Goal: Find specific page/section: Find specific page/section

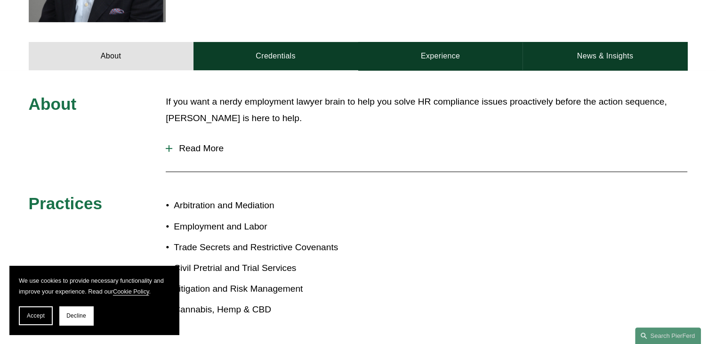
scroll to position [606, 0]
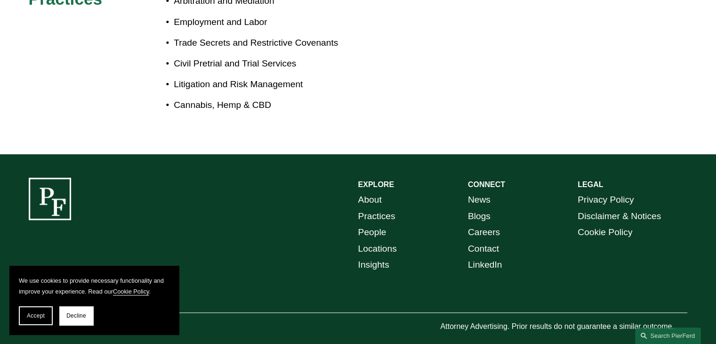
click at [480, 241] on link "Contact" at bounding box center [483, 249] width 31 height 16
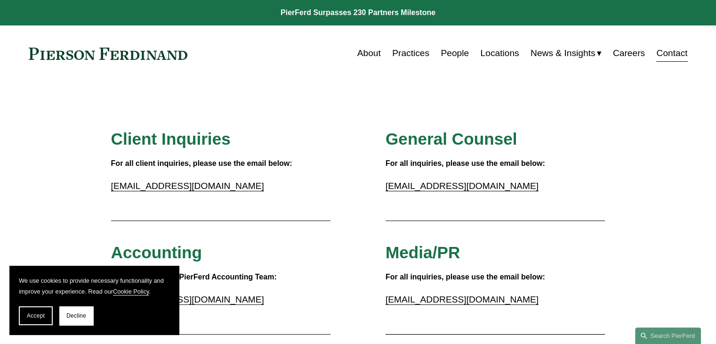
click at [498, 49] on link "Locations" at bounding box center [499, 53] width 39 height 18
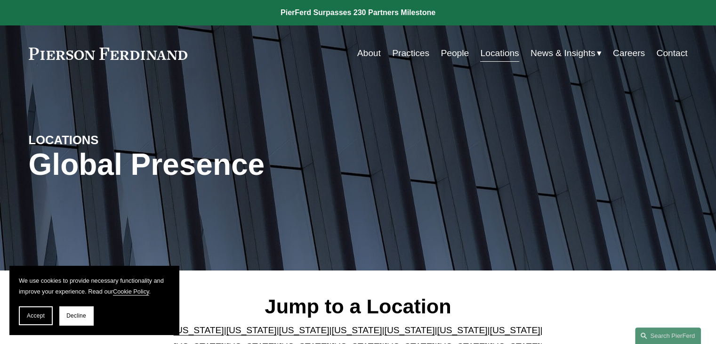
scroll to position [204, 0]
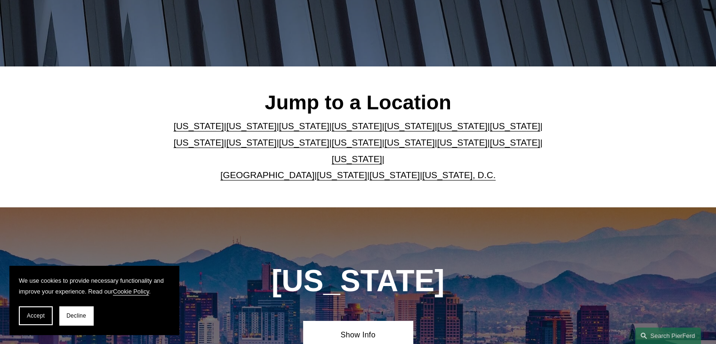
click at [317, 170] on link "[US_STATE]" at bounding box center [342, 175] width 50 height 10
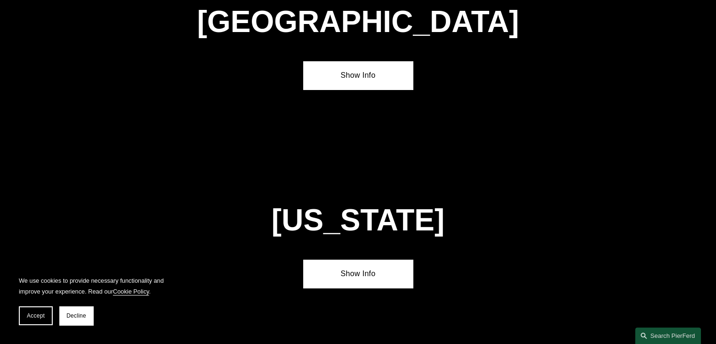
scroll to position [3577, 0]
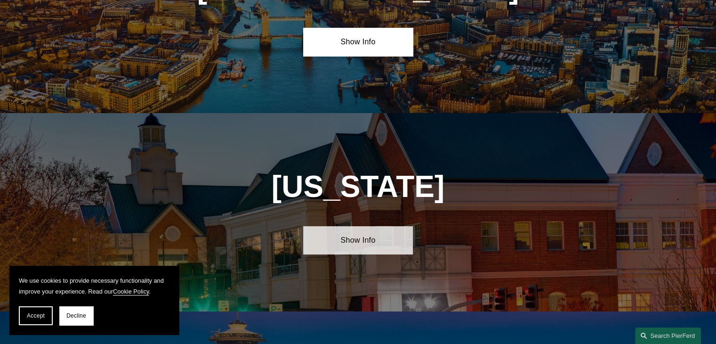
click at [350, 226] on link "Show Info" at bounding box center [358, 240] width 110 height 28
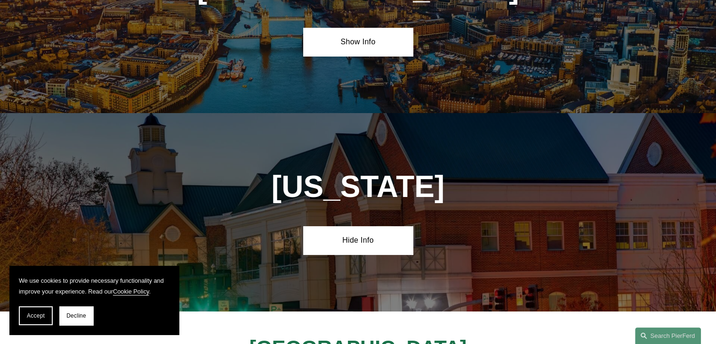
scroll to position [3781, 0]
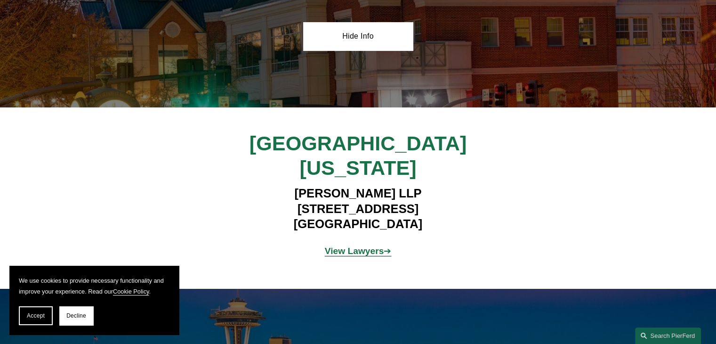
click at [376, 246] on strong "View Lawyers" at bounding box center [354, 251] width 59 height 10
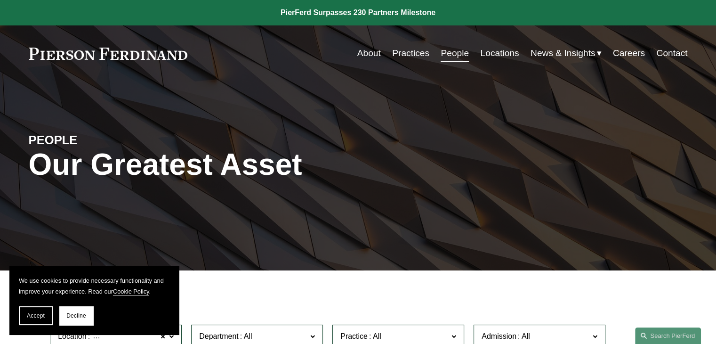
click at [488, 55] on link "Locations" at bounding box center [499, 53] width 39 height 18
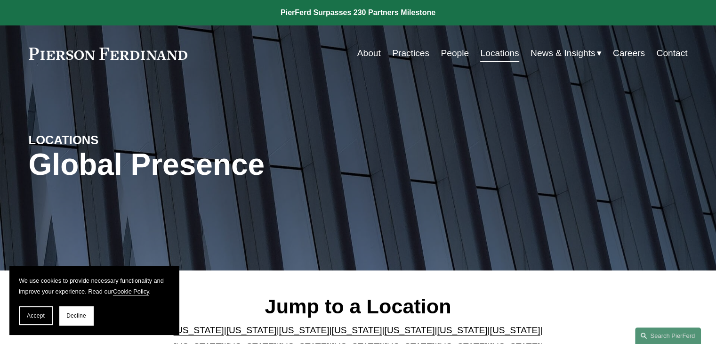
scroll to position [204, 0]
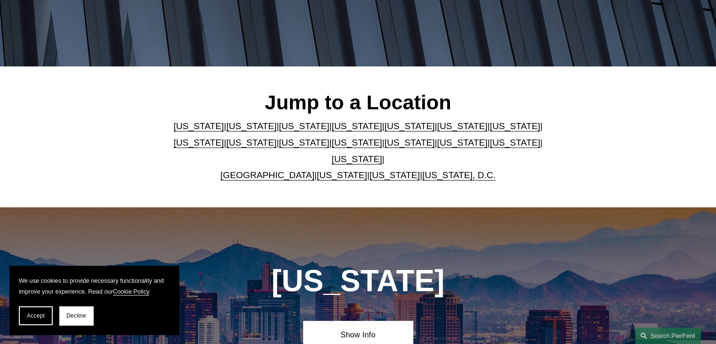
click at [328, 170] on link "[US_STATE]" at bounding box center [342, 175] width 50 height 10
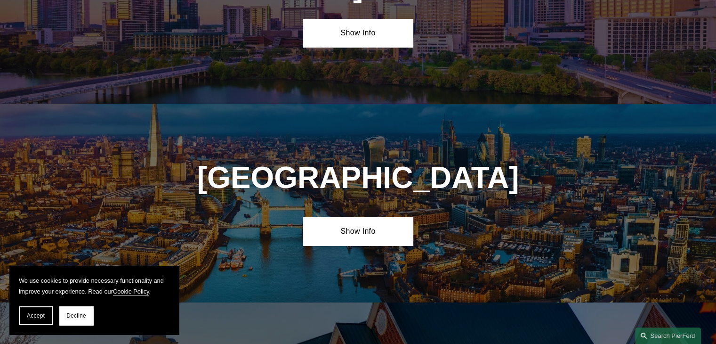
scroll to position [3577, 0]
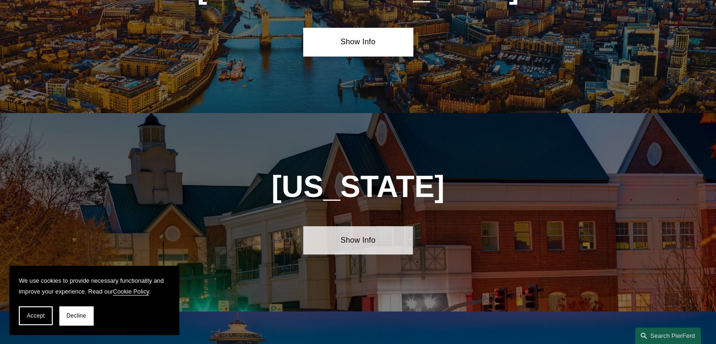
click at [349, 226] on link "Show Info" at bounding box center [358, 240] width 110 height 28
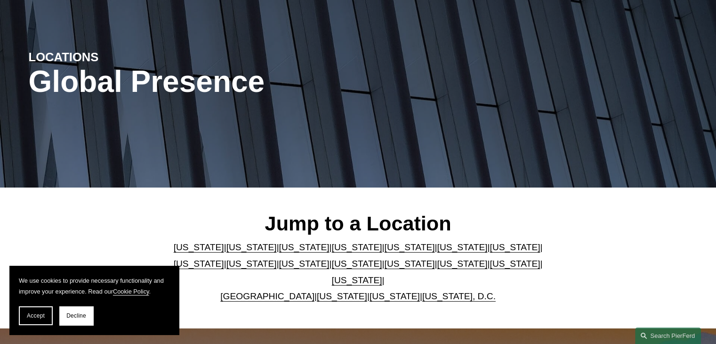
scroll to position [0, 0]
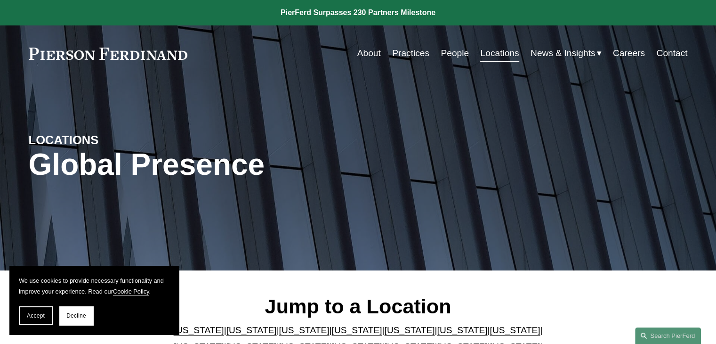
click at [370, 53] on link "About" at bounding box center [369, 53] width 24 height 18
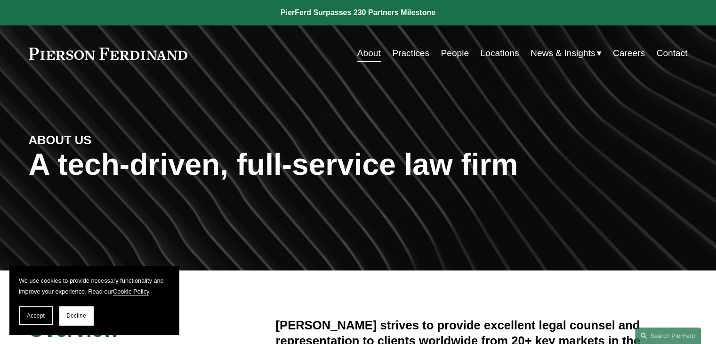
click at [403, 51] on link "Practices" at bounding box center [410, 53] width 37 height 18
